Goal: Information Seeking & Learning: Learn about a topic

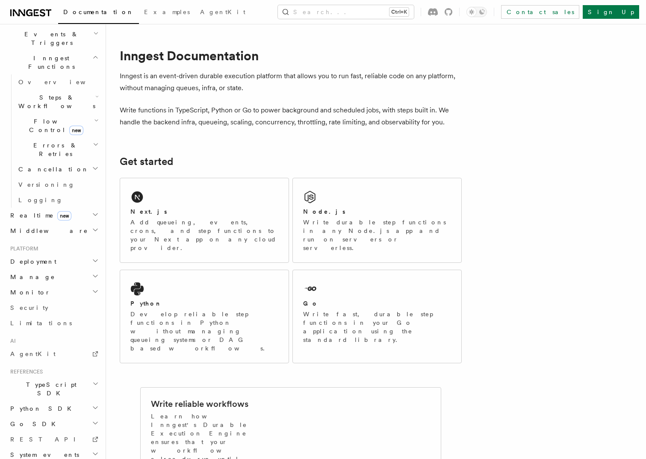
scroll to position [225, 0]
click at [94, 459] on icon "button" at bounding box center [95, 468] width 3 height 2
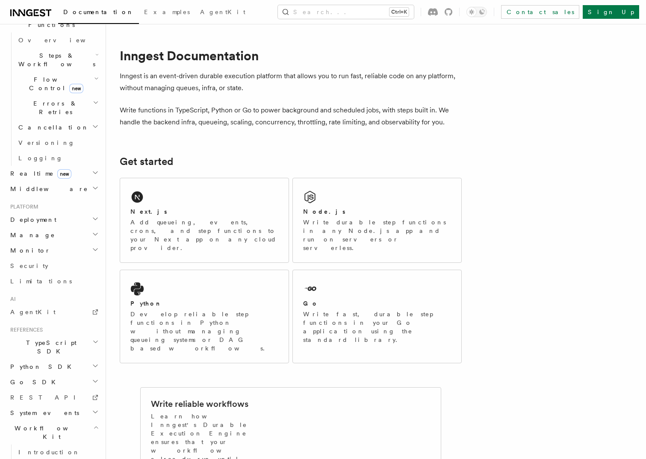
scroll to position [302, 0]
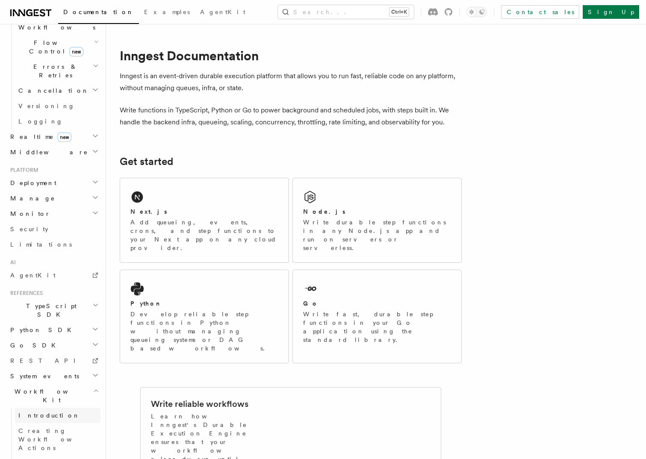
click at [34, 412] on span "Introduction" at bounding box center [49, 415] width 62 height 7
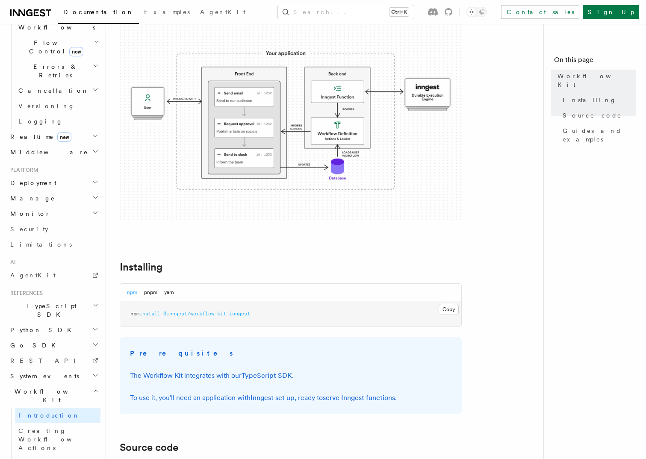
scroll to position [107, 0]
click at [243, 129] on img at bounding box center [291, 120] width 342 height 205
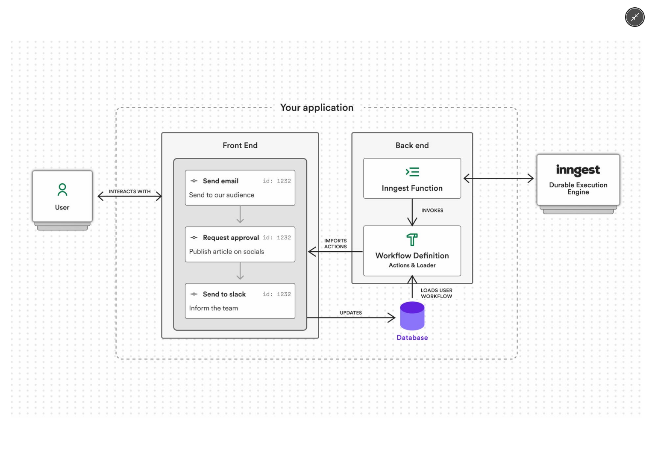
click at [475, 34] on div at bounding box center [326, 229] width 652 height 459
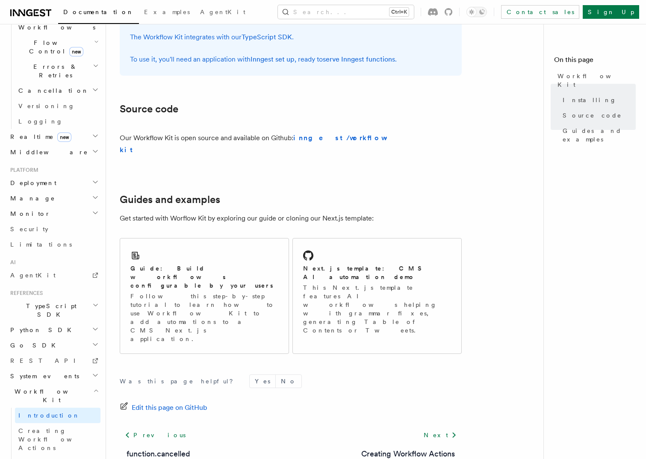
scroll to position [449, 0]
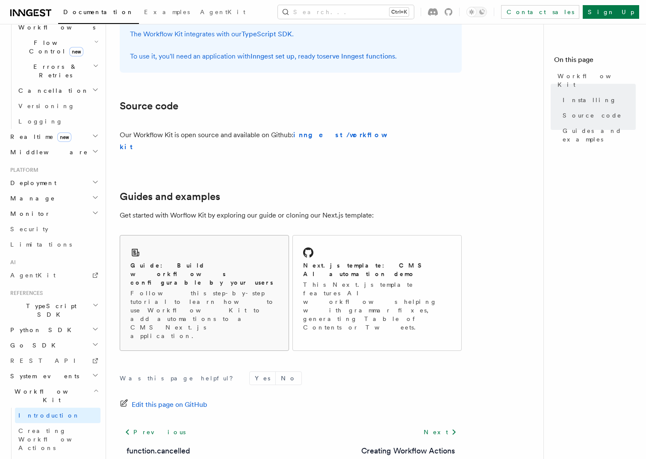
click at [245, 241] on div "Guide: Build workflows configurable by your users Follow this step-by-step tuto…" at bounding box center [204, 292] width 168 height 115
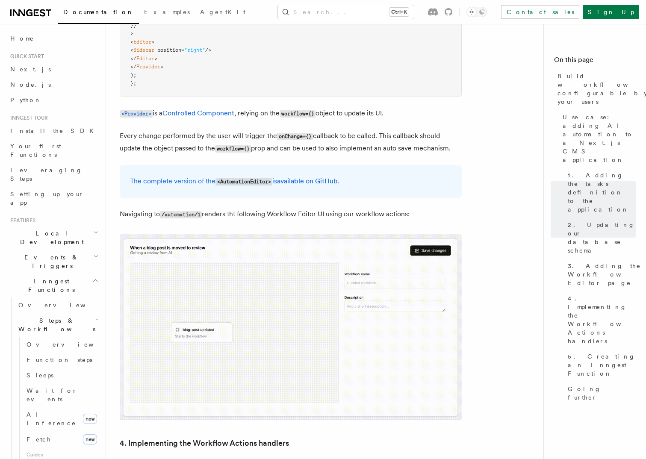
scroll to position [2521, 0]
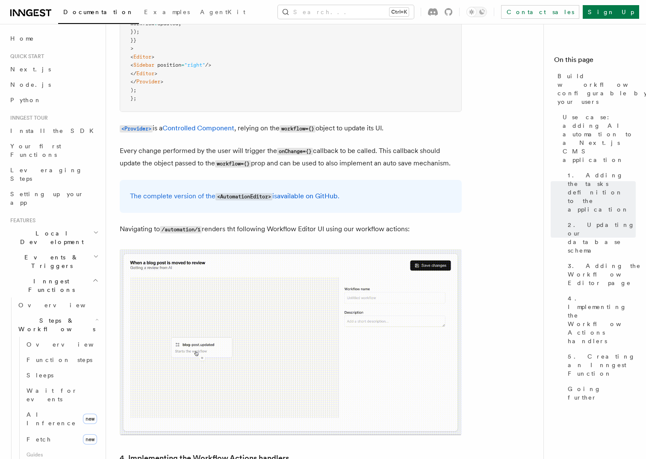
click at [249, 249] on img at bounding box center [291, 342] width 342 height 186
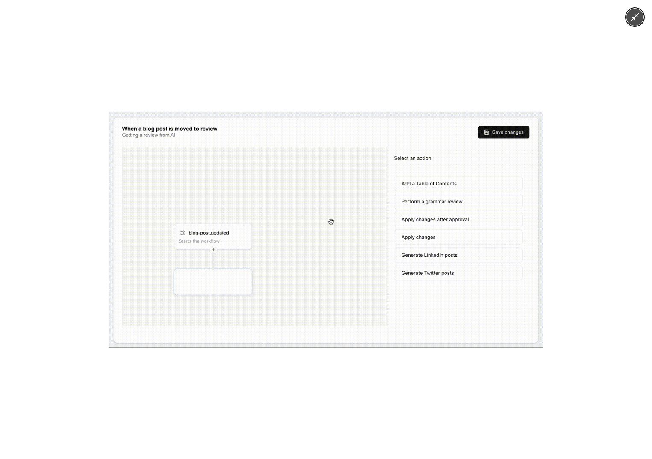
click at [630, 23] on button "Minimize image" at bounding box center [634, 17] width 17 height 17
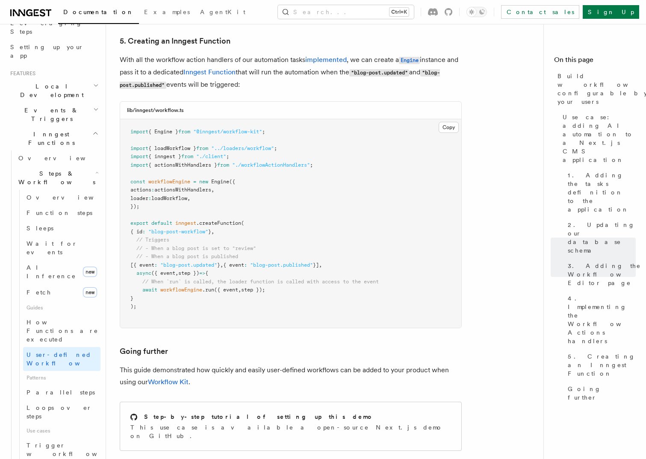
scroll to position [171, 0]
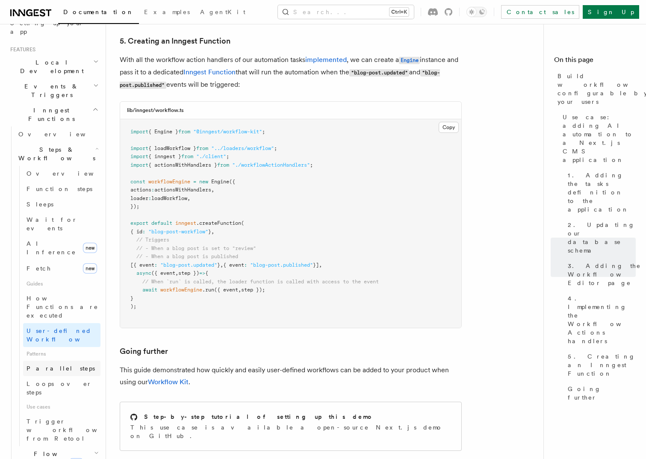
click at [53, 365] on span "Parallel steps" at bounding box center [60, 368] width 68 height 7
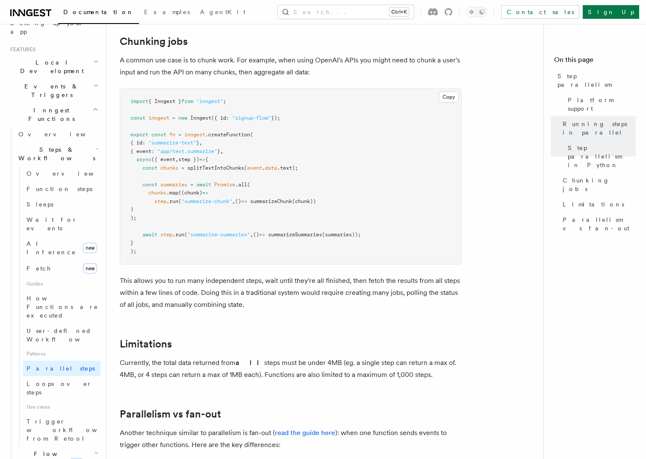
scroll to position [1410, 0]
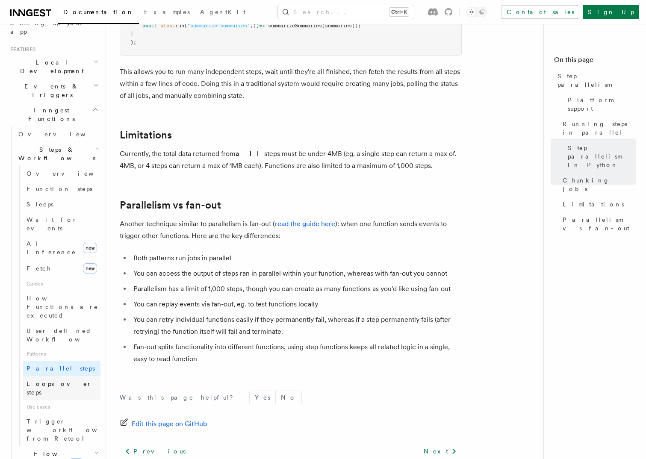
click at [47, 380] on span "Loops over steps" at bounding box center [58, 387] width 65 height 15
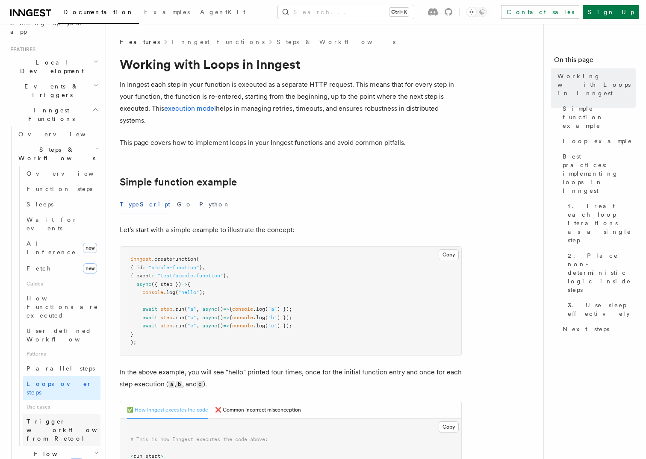
click at [53, 418] on span "Trigger workflows from Retool" at bounding box center [73, 430] width 94 height 24
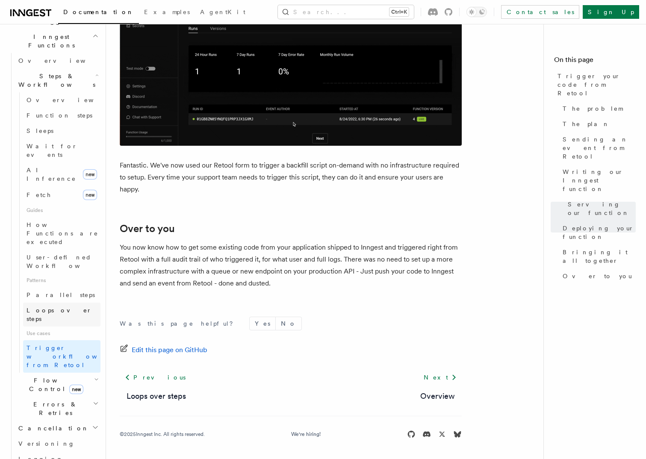
scroll to position [256, 0]
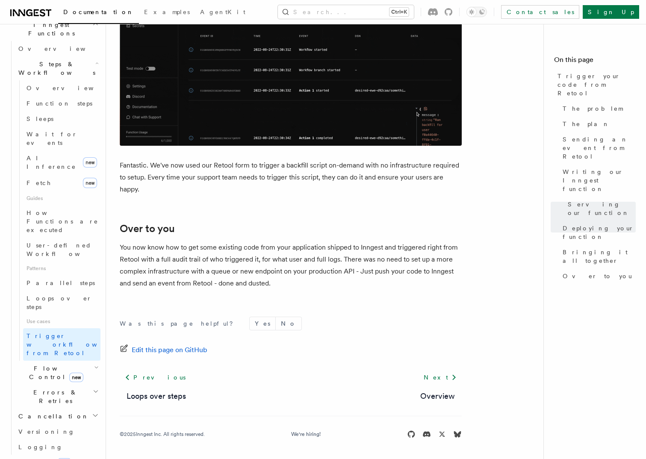
click at [85, 361] on h2 "Flow Control new" at bounding box center [57, 373] width 85 height 24
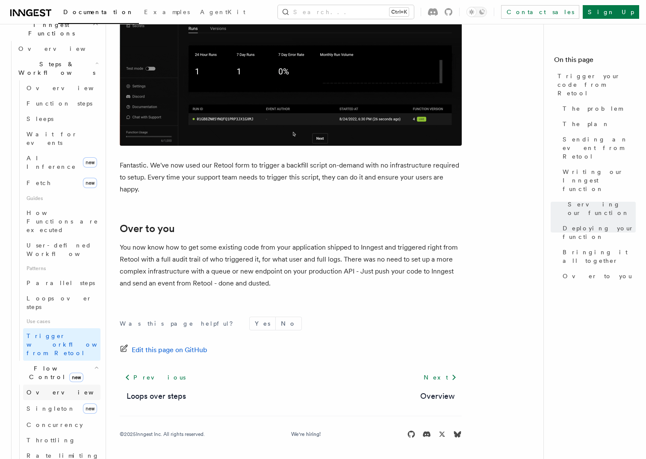
click at [59, 385] on link "Overview" at bounding box center [61, 392] width 77 height 15
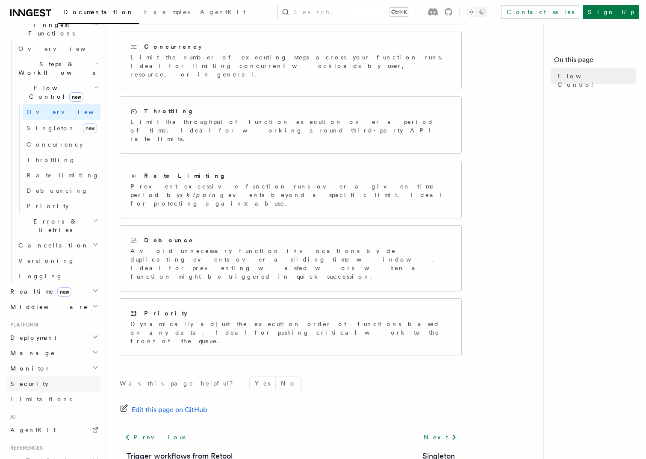
scroll to position [334, 0]
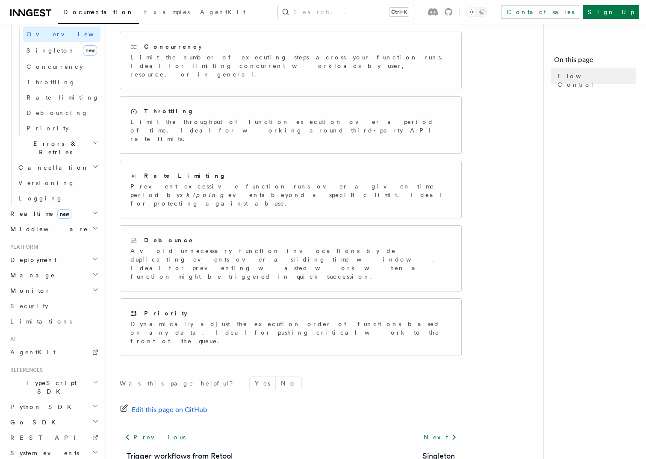
click at [93, 459] on icon "button" at bounding box center [96, 467] width 6 height 7
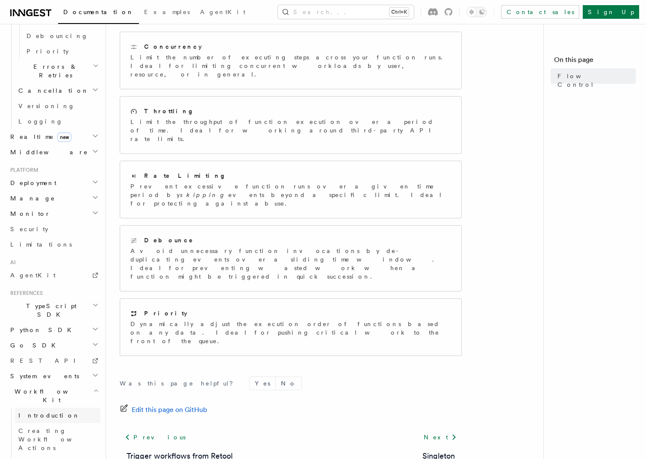
click at [44, 412] on span "Introduction" at bounding box center [49, 415] width 62 height 7
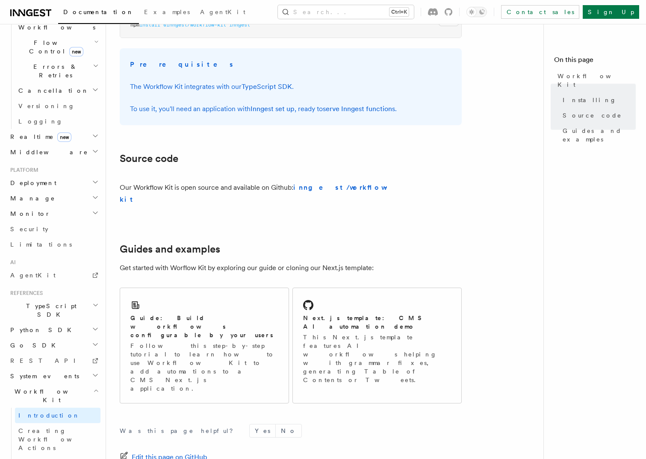
scroll to position [449, 0]
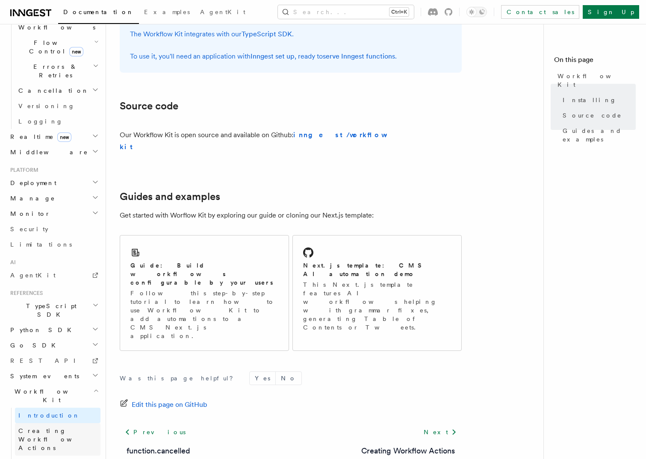
click at [59, 427] on span "Creating Workflow Actions" at bounding box center [55, 439] width 74 height 24
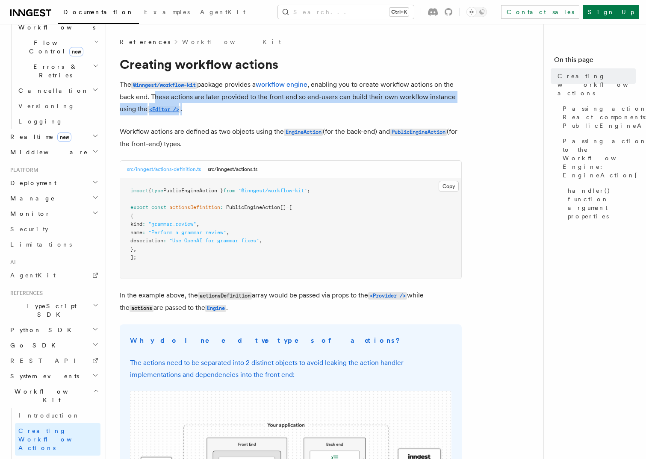
drag, startPoint x: 156, startPoint y: 96, endPoint x: 285, endPoint y: 107, distance: 129.5
click at [285, 107] on p "The @inngest/workflow-kit package provides a workflow engine , enabling you to …" at bounding box center [291, 97] width 342 height 37
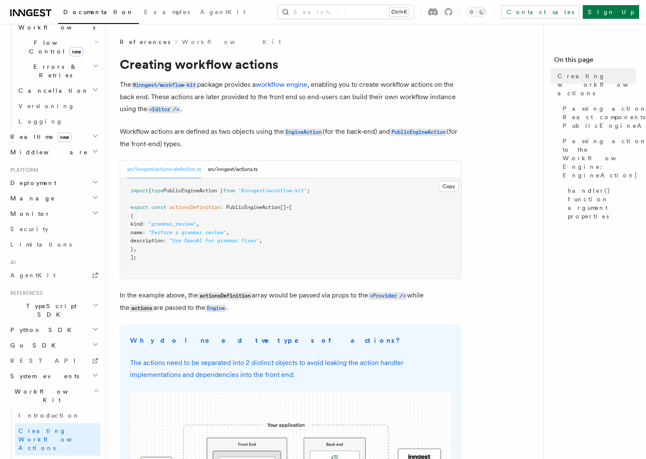
click at [210, 133] on p "Workflow actions are defined as two objects using the EngineAction (for the bac…" at bounding box center [291, 138] width 342 height 24
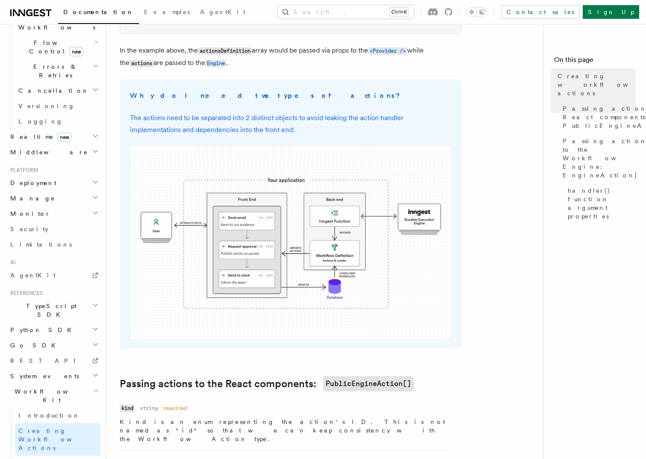
scroll to position [256, 0]
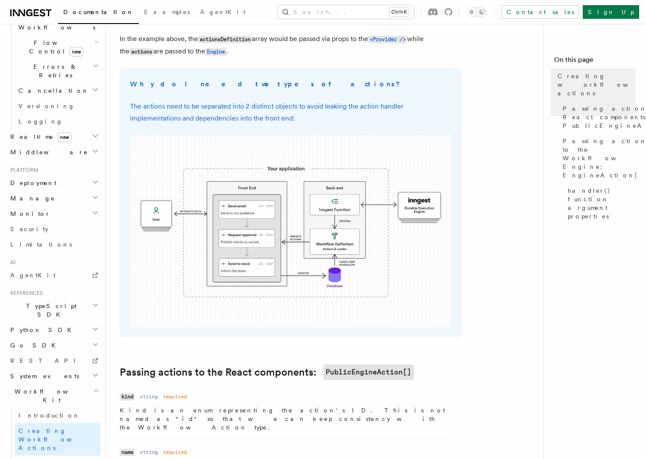
click at [309, 110] on p "The actions need to be separated into 2 distinct objects to avoid leaking the a…" at bounding box center [290, 112] width 321 height 24
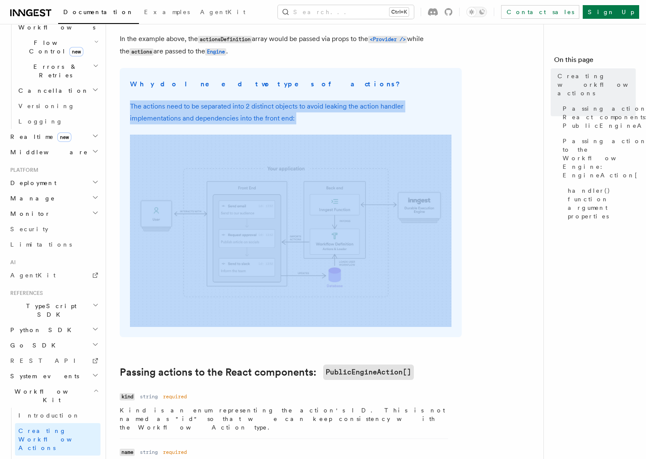
click at [309, 110] on p "The actions need to be separated into 2 distinct objects to avoid leaking the a…" at bounding box center [290, 112] width 321 height 24
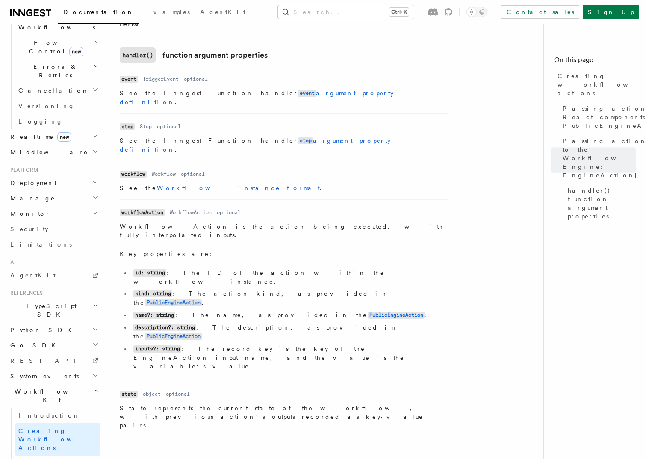
scroll to position [1140, 0]
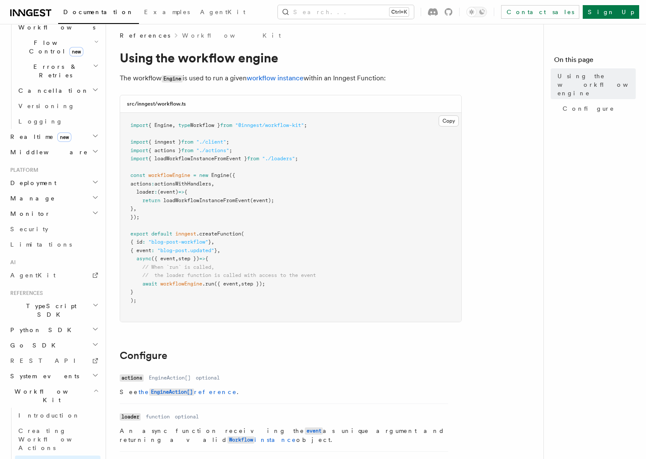
scroll to position [206, 0]
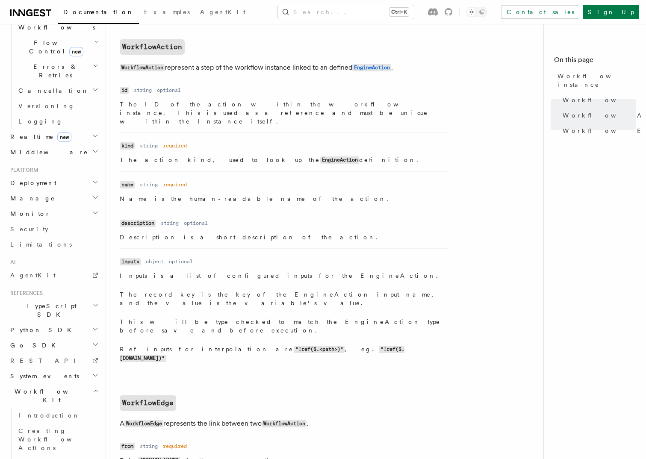
scroll to position [862, 0]
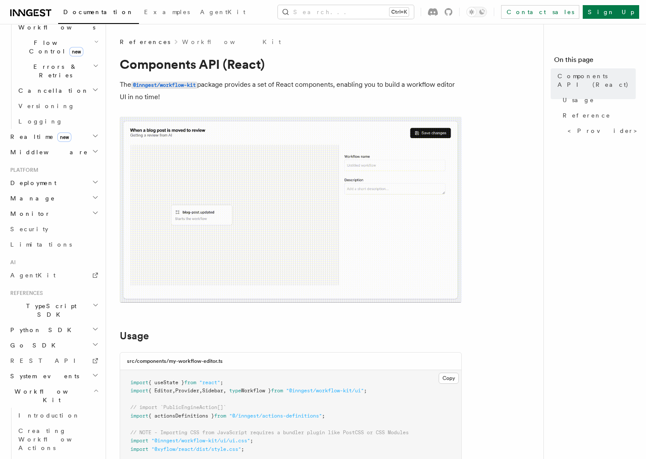
scroll to position [85, 0]
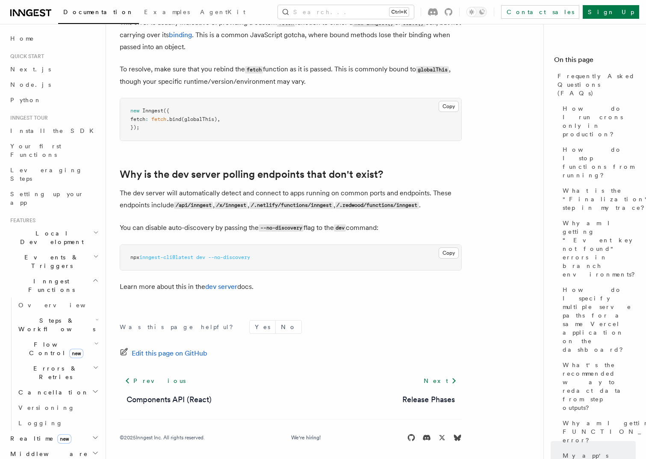
scroll to position [1529, 0]
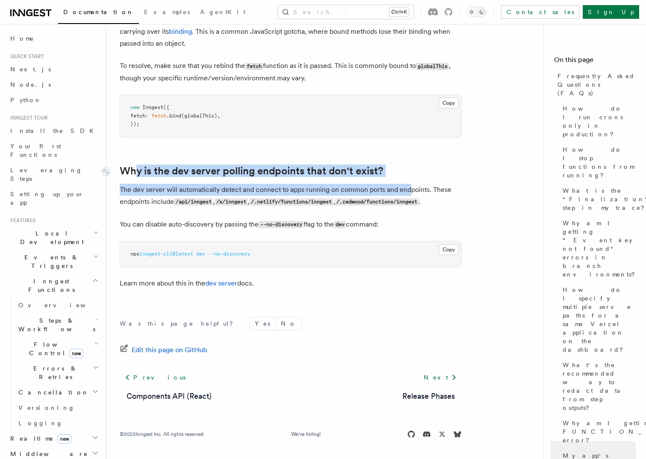
drag, startPoint x: 410, startPoint y: 179, endPoint x: 138, endPoint y: 172, distance: 272.7
click at [138, 172] on link "Why is the dev server polling endpoints that don't exist?" at bounding box center [251, 171] width 263 height 12
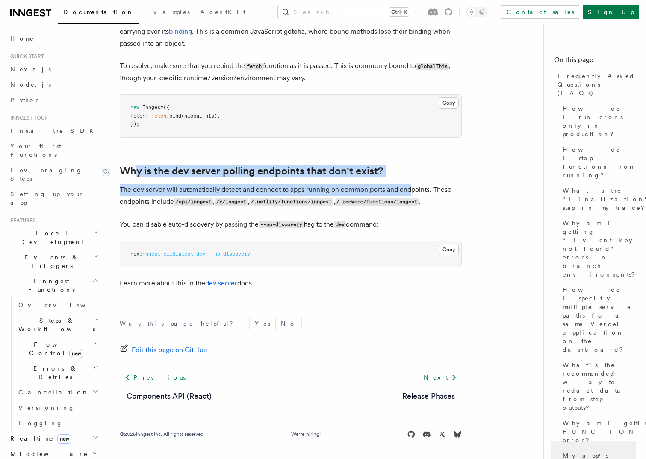
click at [128, 172] on link "Why is the dev server polling endpoints that don't exist?" at bounding box center [251, 171] width 263 height 12
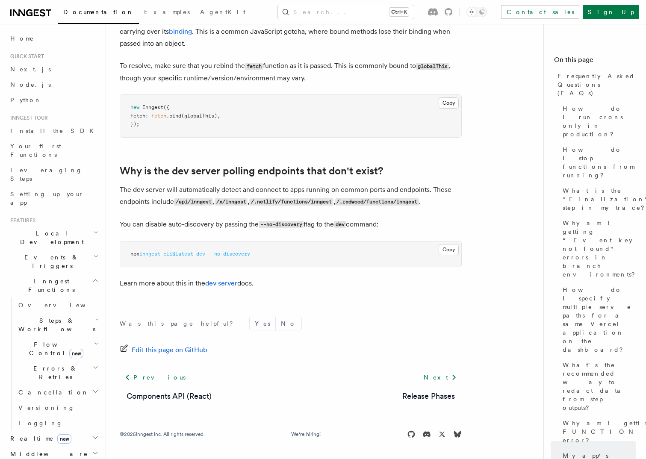
click at [362, 356] on footer "Was this page helpful? Yes No Edit this page on GitHub Previous Components API …" at bounding box center [291, 378] width 342 height 122
click at [217, 282] on link "dev server" at bounding box center [221, 283] width 32 height 8
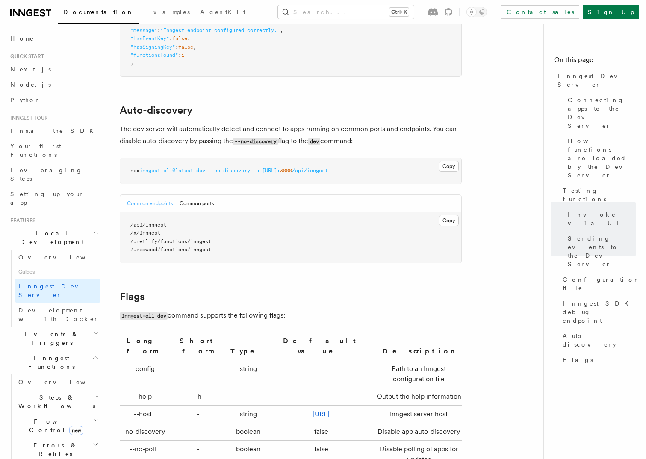
scroll to position [2573, 0]
click at [50, 307] on span "Development with Docker" at bounding box center [58, 314] width 80 height 15
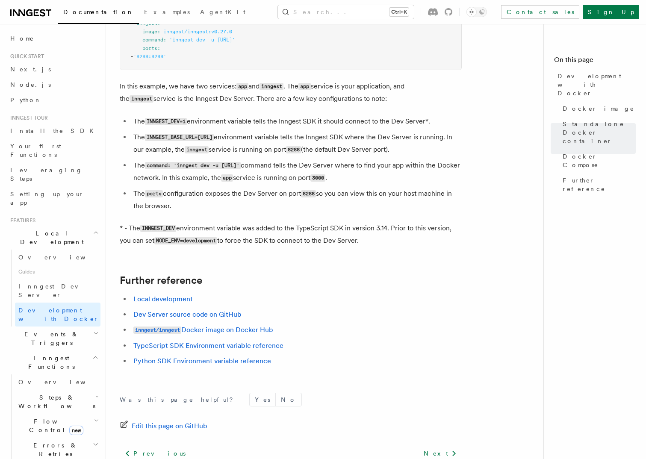
scroll to position [796, 0]
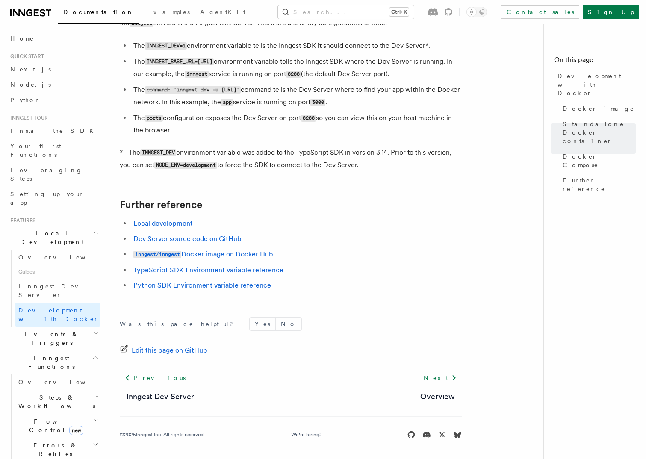
click at [93, 330] on icon "button" at bounding box center [96, 333] width 6 height 7
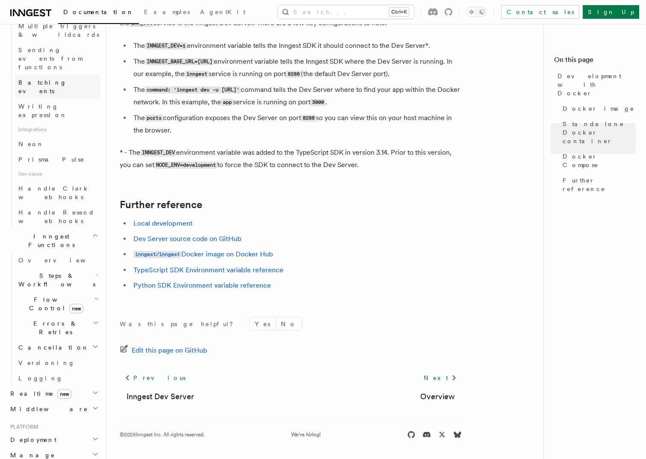
scroll to position [556, 0]
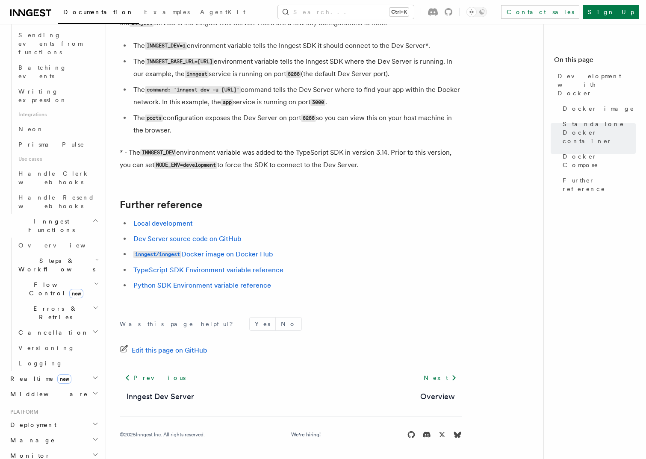
click at [60, 417] on h2 "Deployment" at bounding box center [54, 424] width 94 height 15
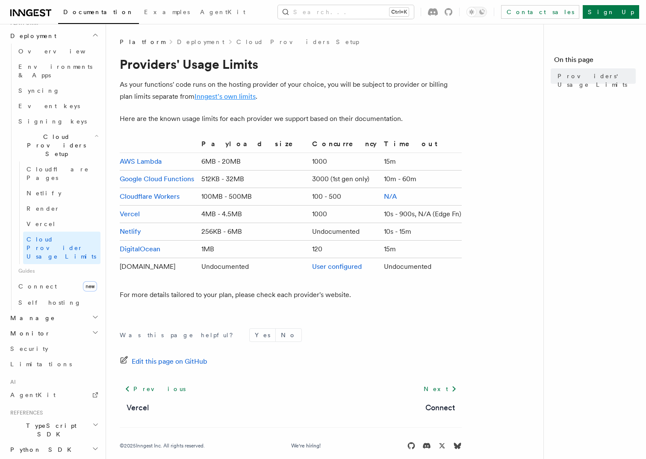
click at [207, 95] on link "Inngest's own limits" at bounding box center [224, 96] width 61 height 8
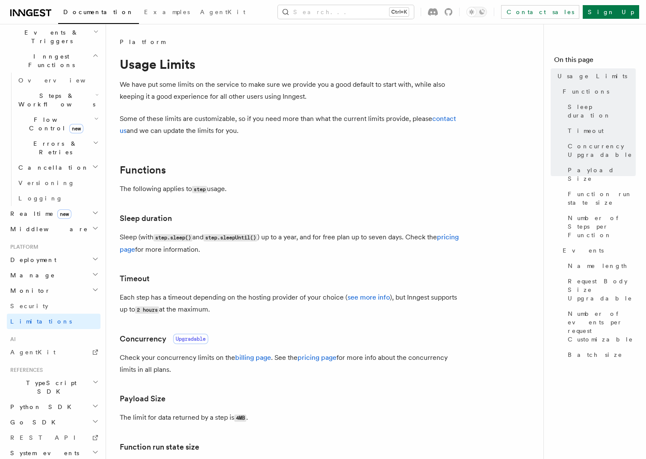
click at [336, 118] on p "Some of these limits are customizable, so if you need more than what the curren…" at bounding box center [291, 125] width 342 height 24
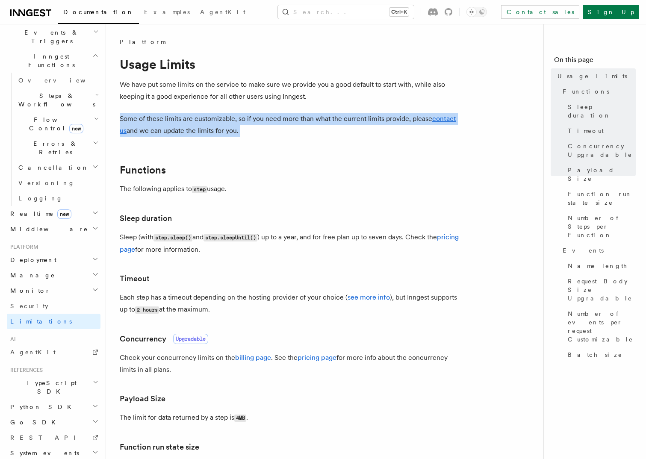
click at [336, 118] on p "Some of these limits are customizable, so if you need more than what the curren…" at bounding box center [291, 125] width 342 height 24
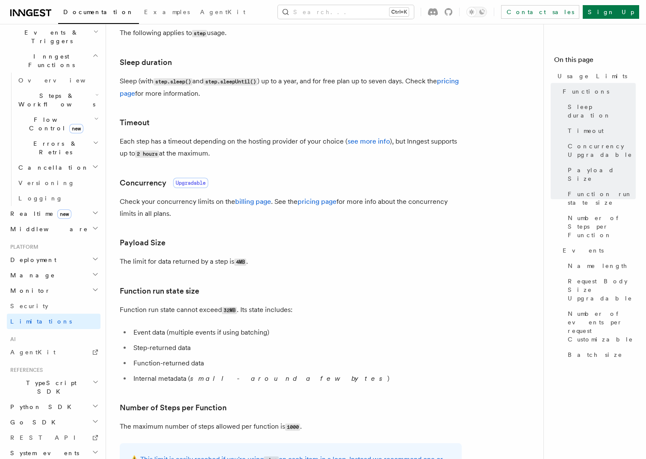
scroll to position [171, 0]
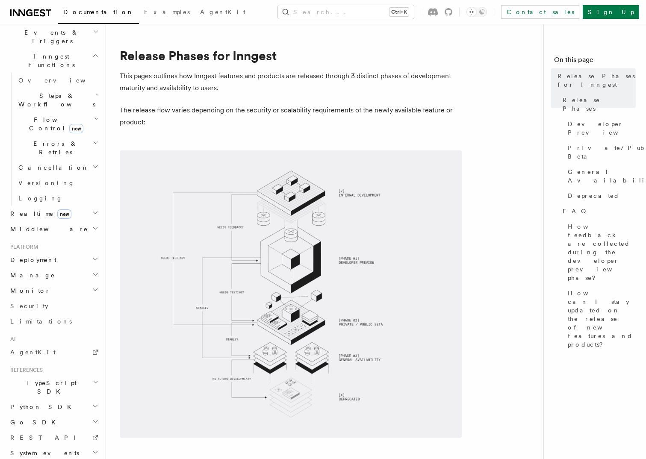
click at [24, 445] on header "Search... Documentation Examples AgentKit Home Quick start Next.js Node.js Pyth…" at bounding box center [53, 241] width 106 height 435
click at [207, 271] on img at bounding box center [291, 293] width 342 height 287
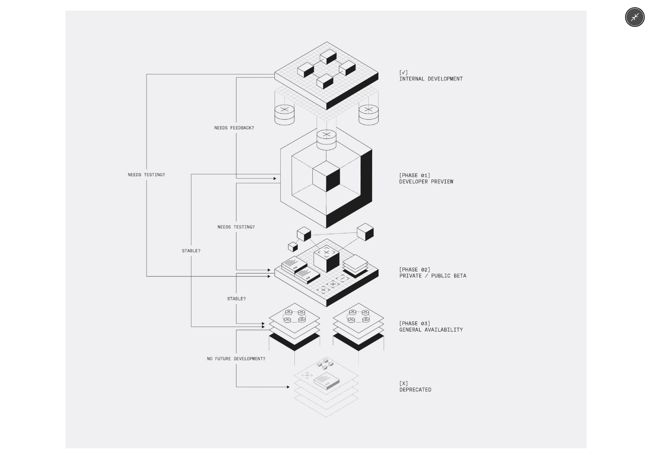
click at [597, 347] on div at bounding box center [326, 229] width 652 height 459
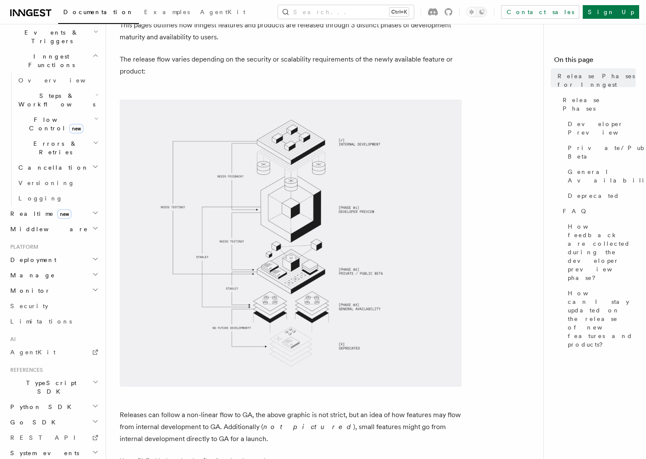
scroll to position [128, 0]
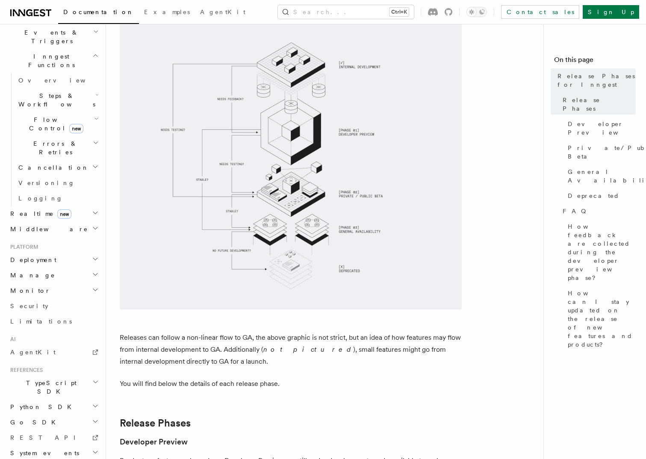
click at [93, 451] on icon "button" at bounding box center [95, 452] width 4 height 2
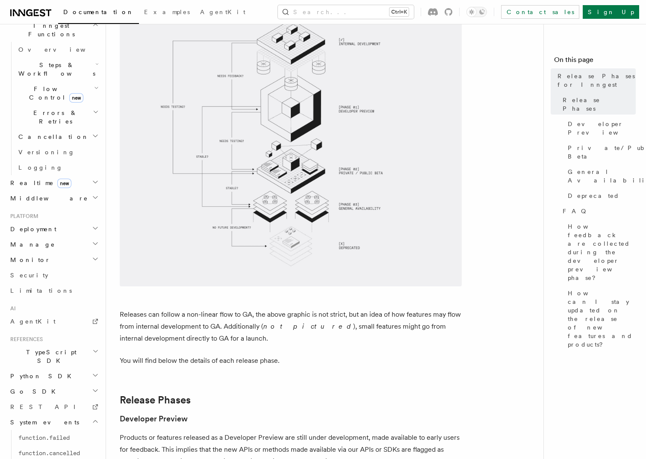
scroll to position [171, 0]
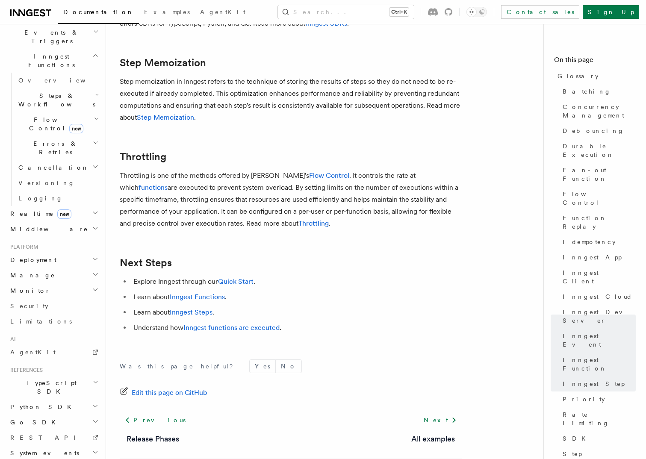
scroll to position [1871, 0]
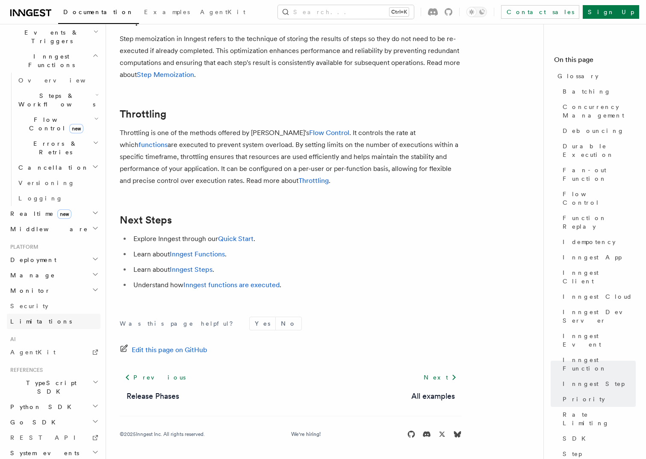
click at [18, 314] on link "Limitations" at bounding box center [54, 321] width 94 height 15
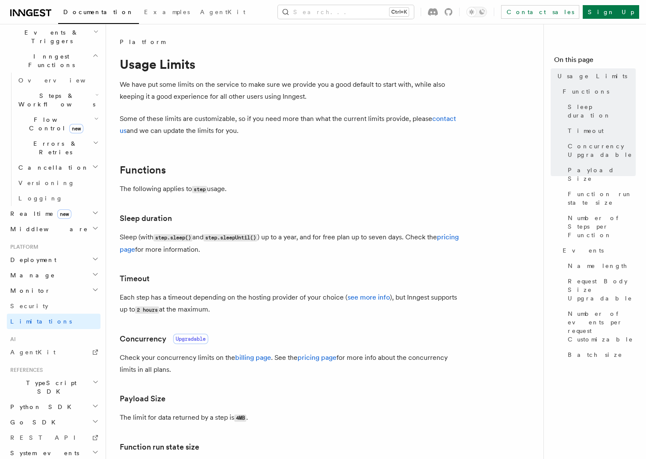
click at [286, 237] on p "Sleep (with step.sleep() and step.sleepUntil() ) up to a year, and for free pla…" at bounding box center [291, 243] width 342 height 24
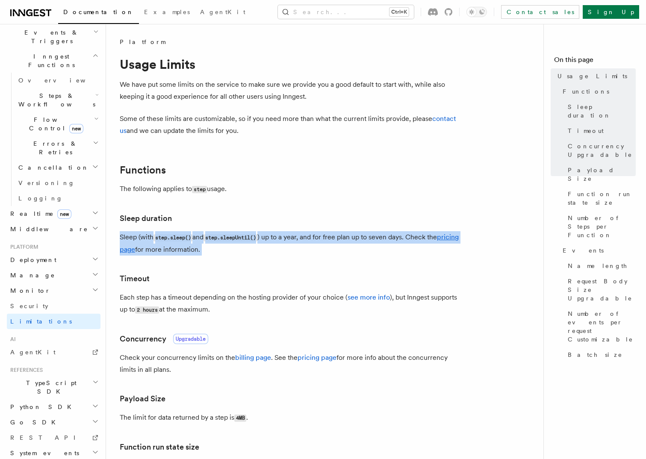
click at [286, 237] on p "Sleep (with step.sleep() and step.sleepUntil() ) up to a year, and for free pla…" at bounding box center [291, 243] width 342 height 24
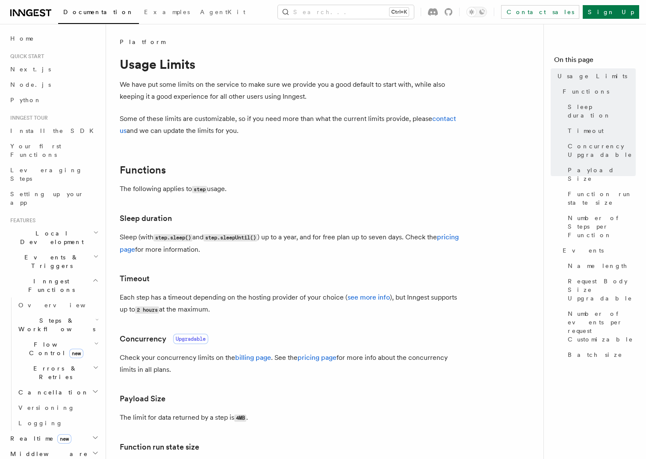
click at [92, 277] on icon "button" at bounding box center [95, 280] width 6 height 7
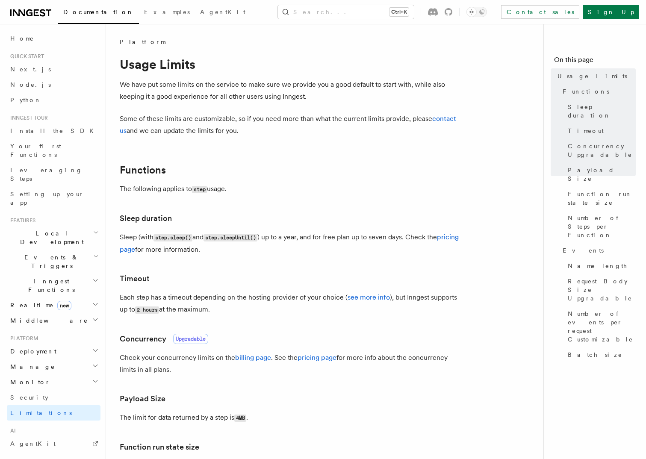
click at [26, 217] on span "Features" at bounding box center [21, 220] width 29 height 7
click at [93, 229] on icon "button" at bounding box center [96, 232] width 6 height 7
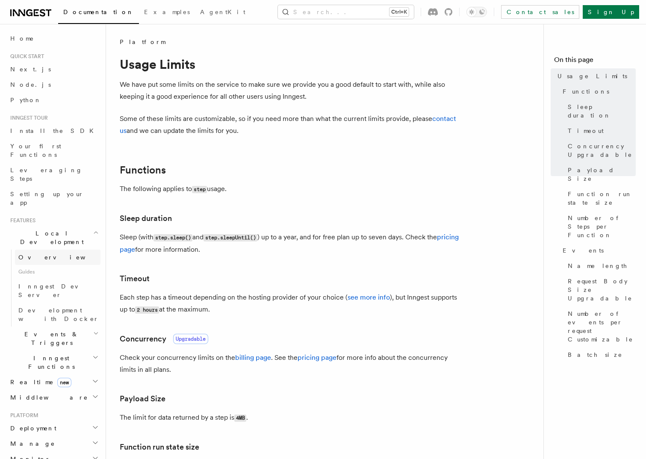
click at [44, 254] on span "Overview" at bounding box center [62, 257] width 88 height 7
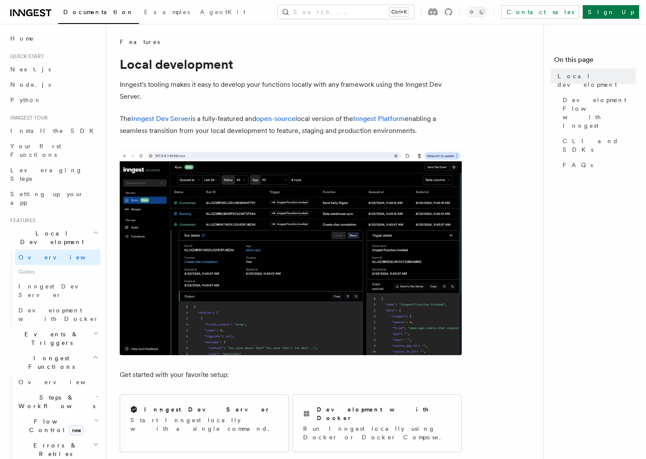
click at [278, 131] on p "The Inngest Dev Server is a fully-featured and open-source local version of the…" at bounding box center [291, 125] width 342 height 24
click at [276, 131] on p "The Inngest Dev Server is a fully-featured and open-source local version of the…" at bounding box center [291, 125] width 342 height 24
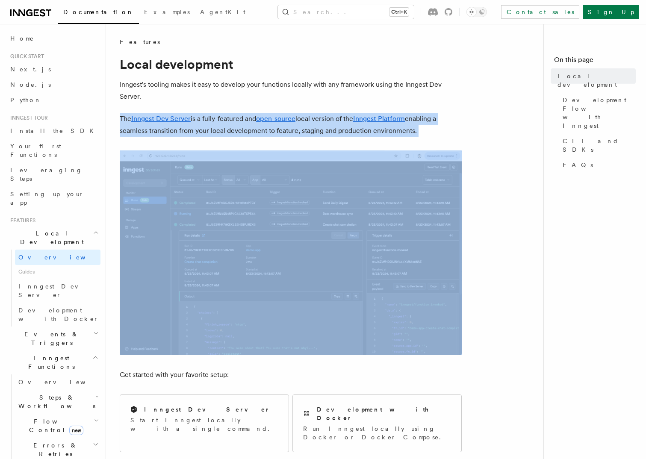
click at [276, 131] on p "The Inngest Dev Server is a fully-featured and open-source local version of the…" at bounding box center [291, 125] width 342 height 24
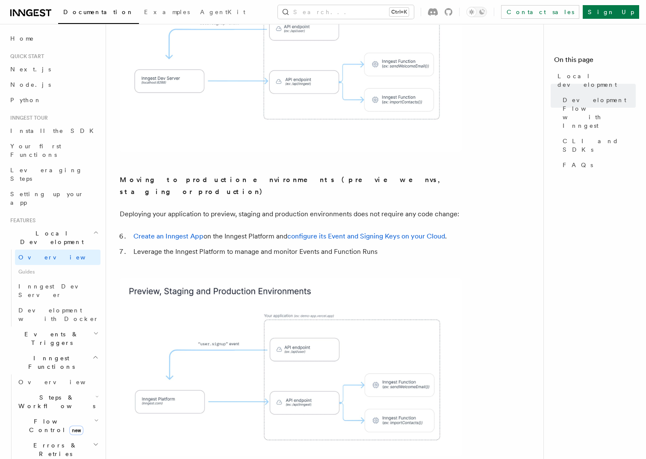
scroll to position [726, 0]
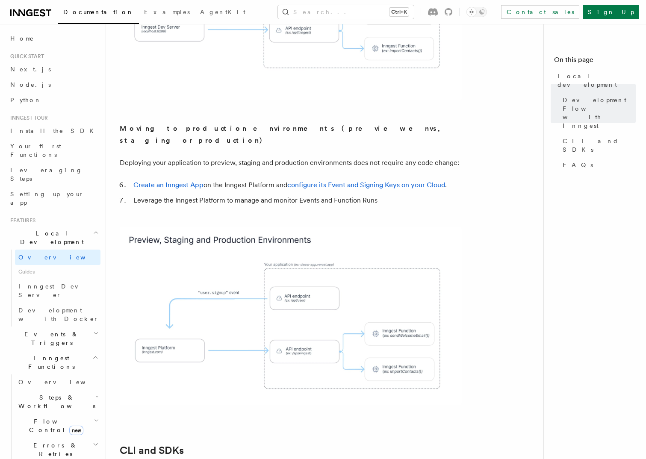
click at [271, 157] on p "Deploying your application to preview, staging and production environments does…" at bounding box center [291, 163] width 342 height 12
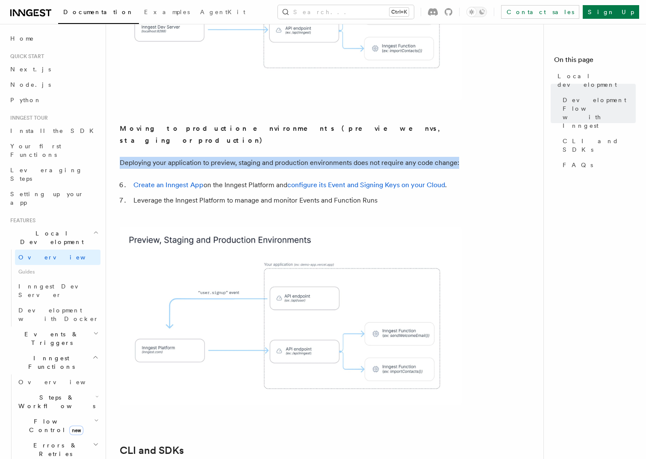
click at [271, 157] on p "Deploying your application to preview, staging and production environments does…" at bounding box center [291, 163] width 342 height 12
drag, startPoint x: 459, startPoint y: 122, endPoint x: 112, endPoint y: 123, distance: 347.4
click at [112, 123] on div "Features Local development Inngest's tooling makes it easy to develop your func…" at bounding box center [341, 197] width 471 height 1846
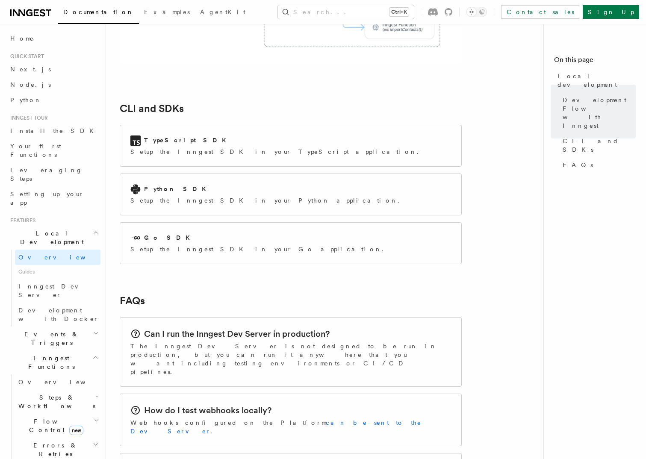
scroll to position [1294, 0]
